Goal: Information Seeking & Learning: Compare options

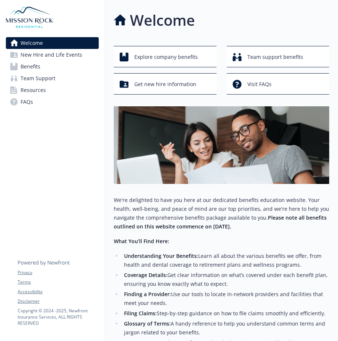
click at [29, 67] on span "Benefits" at bounding box center [31, 67] width 20 height 12
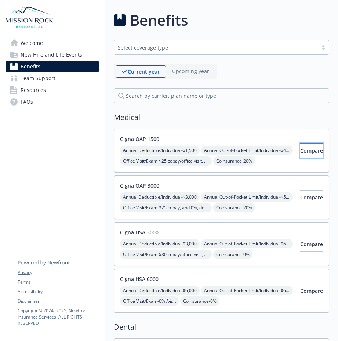
click at [300, 150] on button "Compare" at bounding box center [311, 150] width 23 height 15
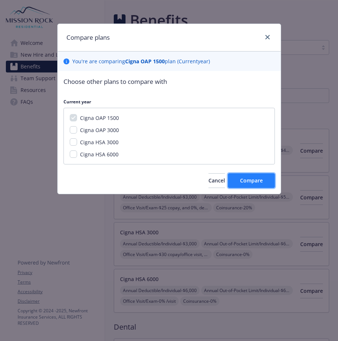
click at [249, 181] on span "Compare" at bounding box center [251, 180] width 23 height 7
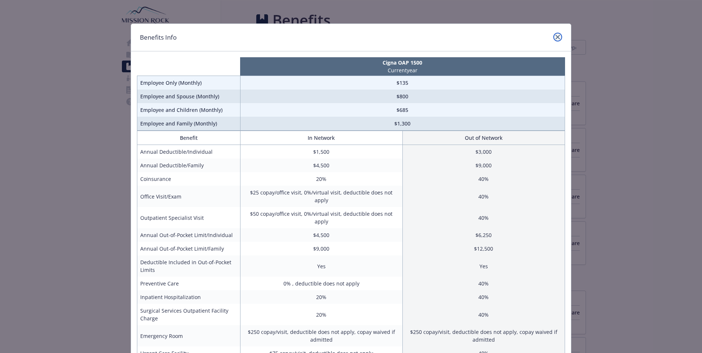
click at [338, 37] on link "close" at bounding box center [558, 37] width 9 height 9
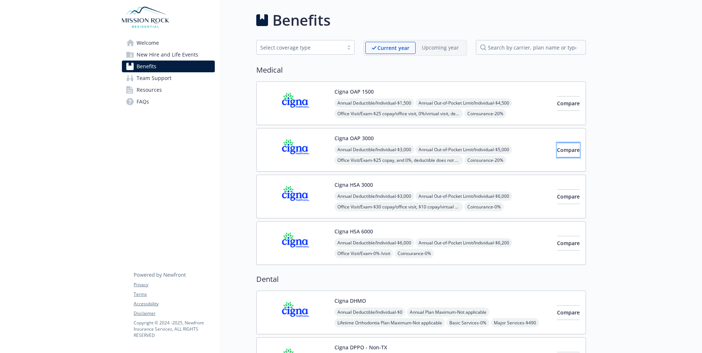
click at [338, 151] on button "Compare" at bounding box center [568, 150] width 23 height 15
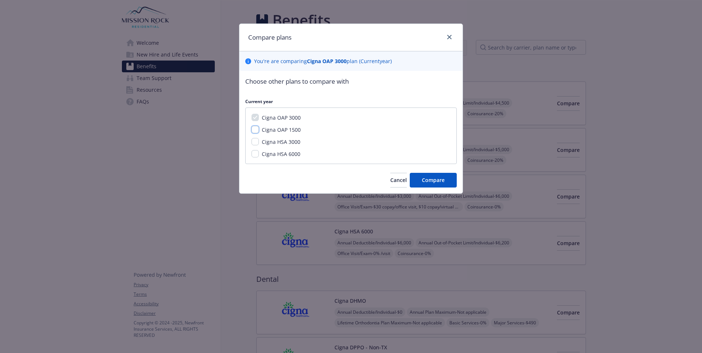
click at [254, 128] on input "Cigna OAP 1500" at bounding box center [255, 129] width 7 height 7
checkbox input "true"
click at [338, 178] on button "Cancel" at bounding box center [398, 180] width 17 height 15
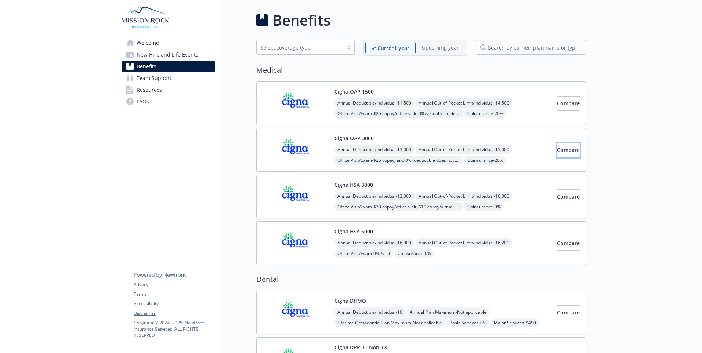
click at [338, 151] on button "Compare" at bounding box center [568, 150] width 23 height 15
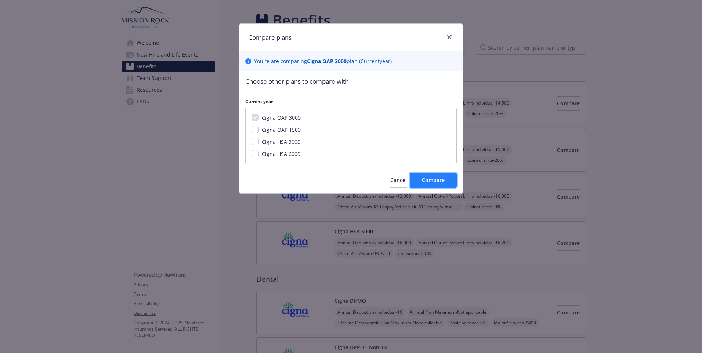
click at [338, 181] on button "Compare" at bounding box center [433, 180] width 47 height 15
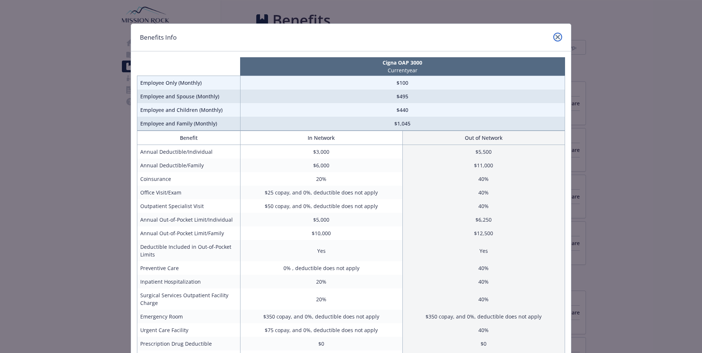
click at [338, 38] on icon "close" at bounding box center [558, 37] width 4 height 4
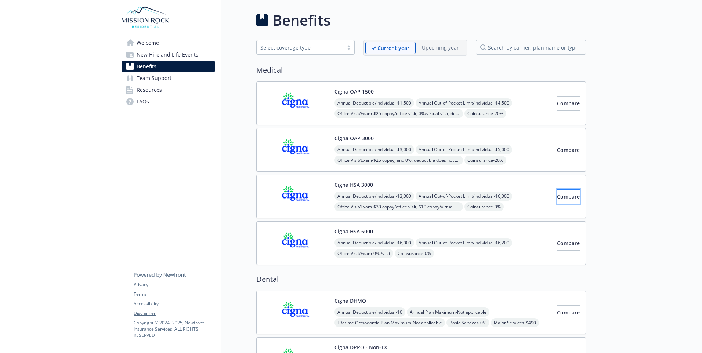
click at [338, 198] on span "Compare" at bounding box center [568, 196] width 23 height 7
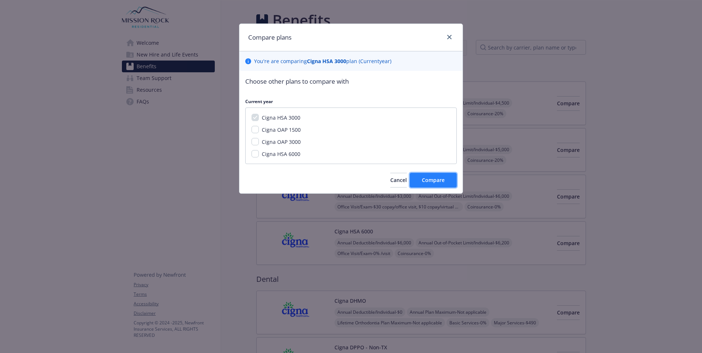
click at [338, 179] on span "Compare" at bounding box center [433, 180] width 23 height 7
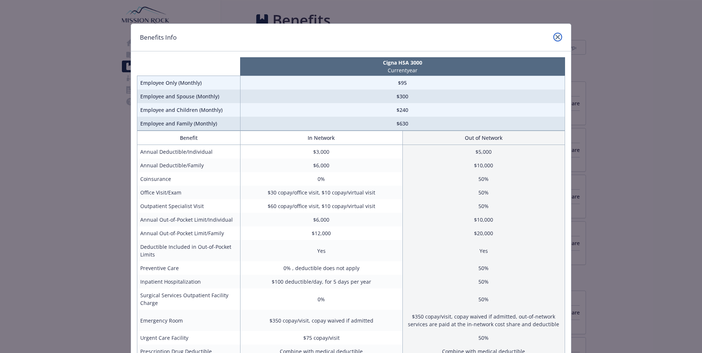
click at [338, 38] on icon "close" at bounding box center [558, 37] width 4 height 4
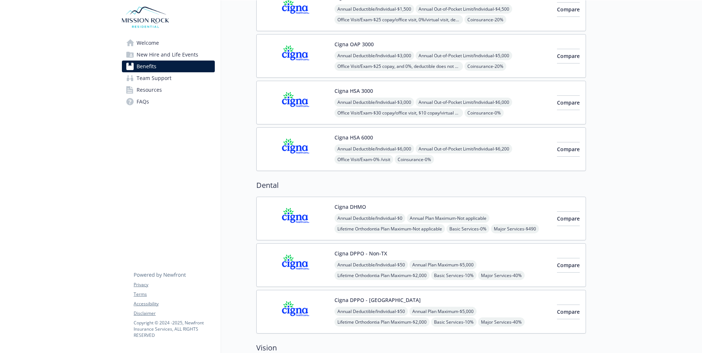
scroll to position [110, 0]
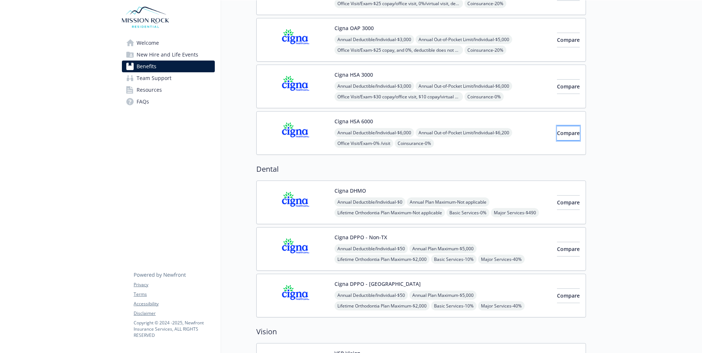
click at [338, 134] on span "Compare" at bounding box center [568, 133] width 23 height 7
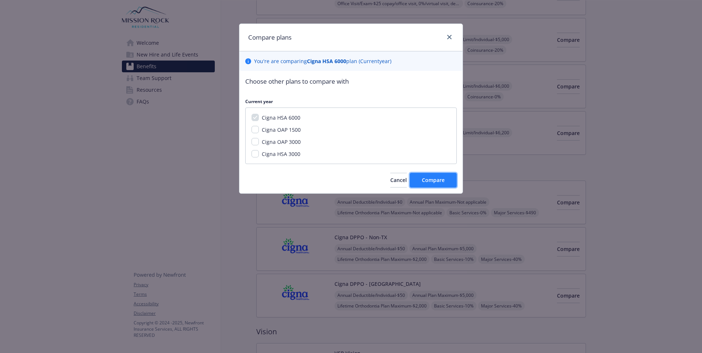
click at [338, 181] on span "Compare" at bounding box center [433, 180] width 23 height 7
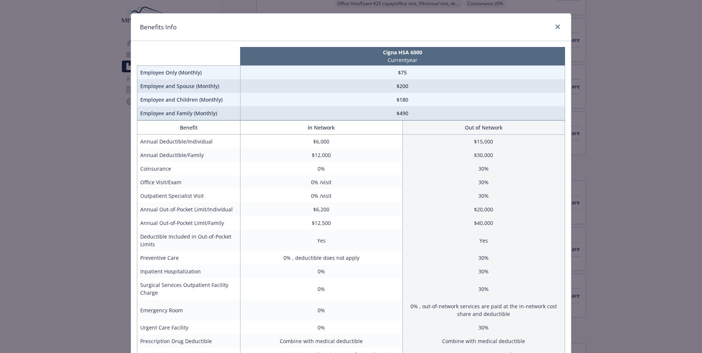
scroll to position [0, 0]
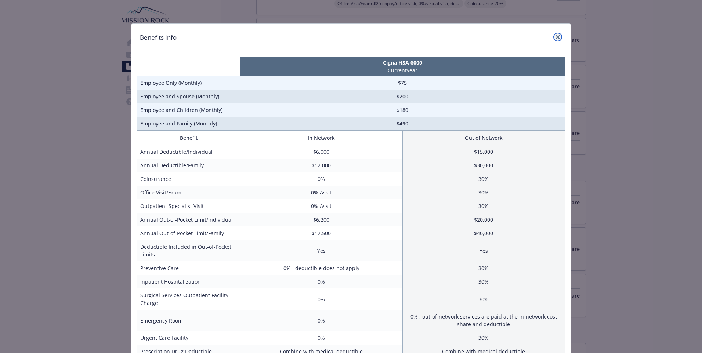
click at [338, 36] on icon "close" at bounding box center [558, 37] width 4 height 4
